Goal: Navigation & Orientation: Find specific page/section

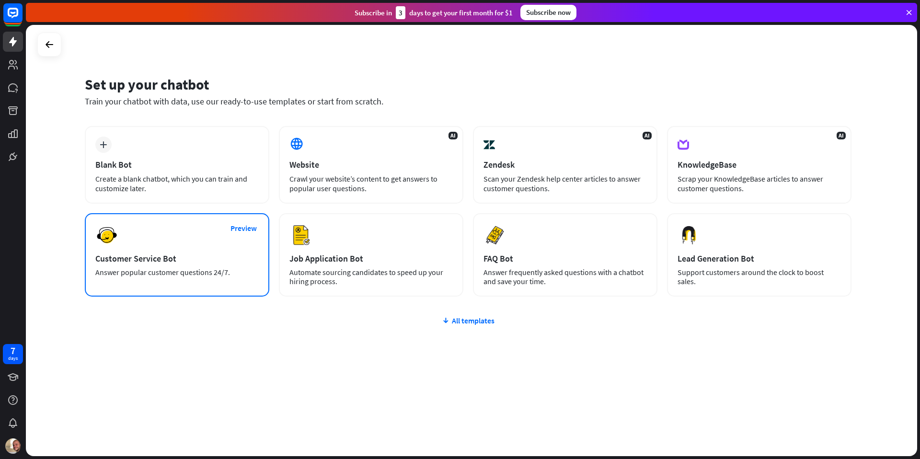
click at [196, 259] on div "Customer Service Bot" at bounding box center [176, 258] width 163 height 11
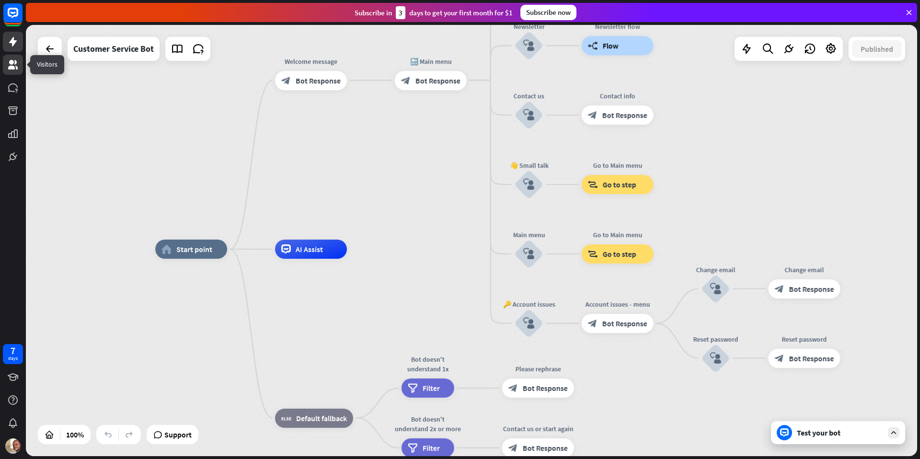
click at [6, 70] on link at bounding box center [13, 65] width 20 height 20
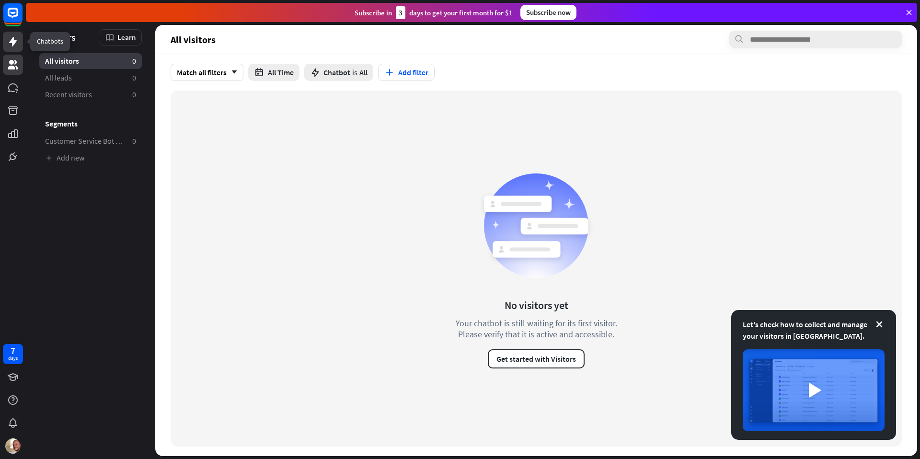
click at [7, 47] on link at bounding box center [13, 42] width 20 height 20
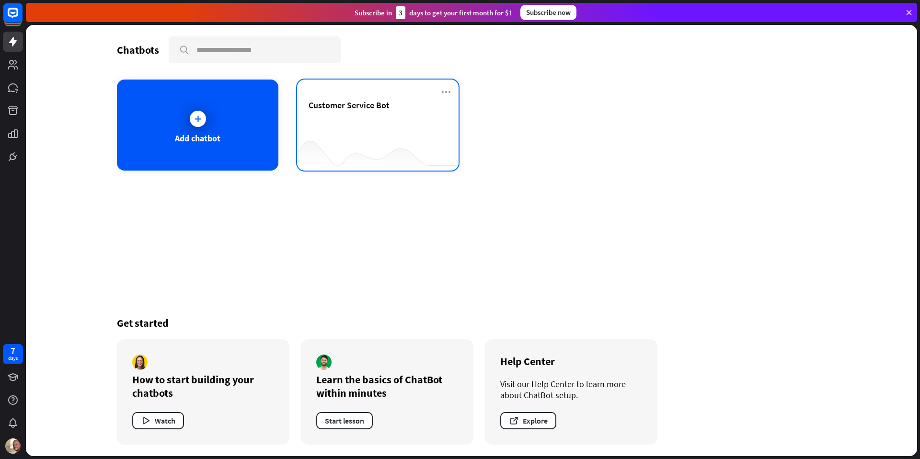
click at [365, 115] on div "Customer Service Bot" at bounding box center [378, 117] width 139 height 34
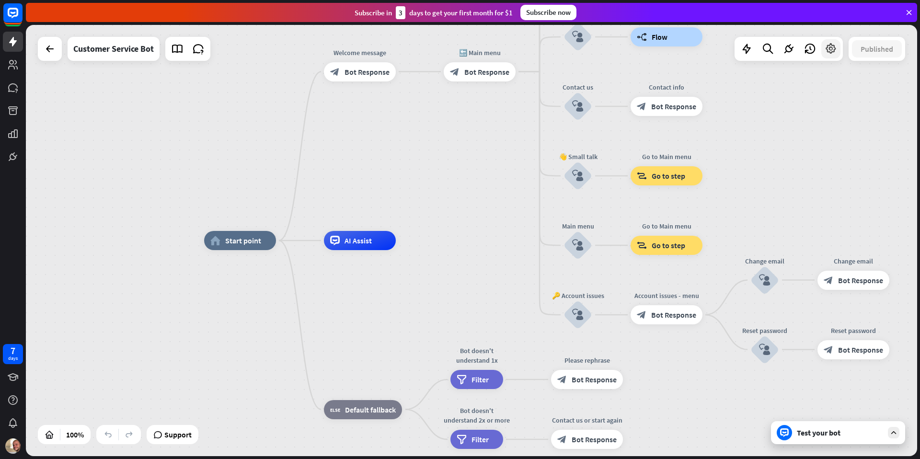
click at [828, 49] on icon at bounding box center [831, 49] width 12 height 12
